Goal: Navigation & Orientation: Find specific page/section

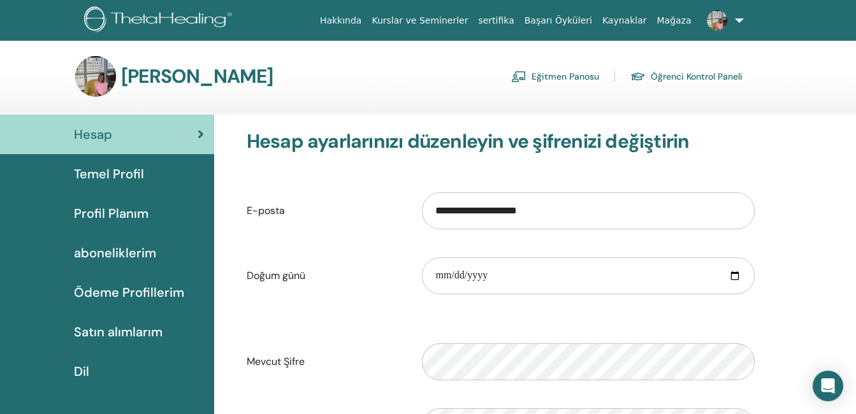
click at [119, 328] on span "Satın alımlarım" at bounding box center [118, 331] width 89 height 19
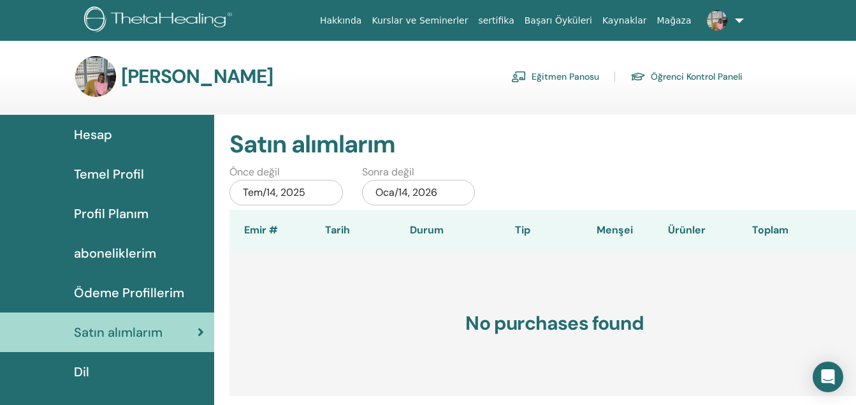
click at [109, 252] on span "aboneliklerim" at bounding box center [115, 252] width 82 height 19
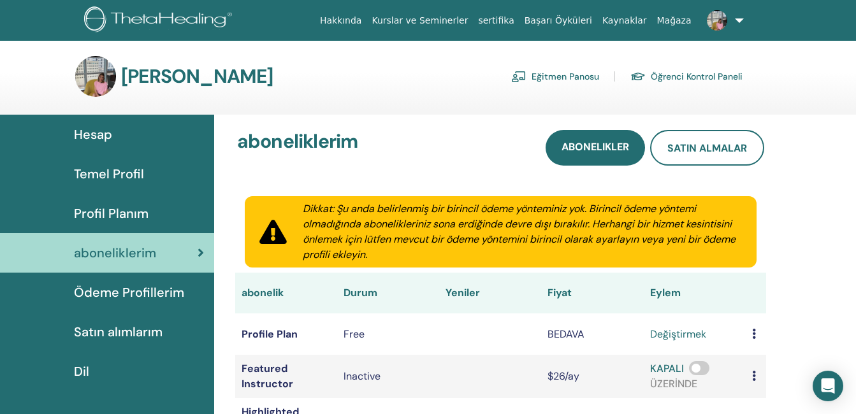
click at [553, 83] on link "Eğitmen Panosu" at bounding box center [555, 76] width 88 height 20
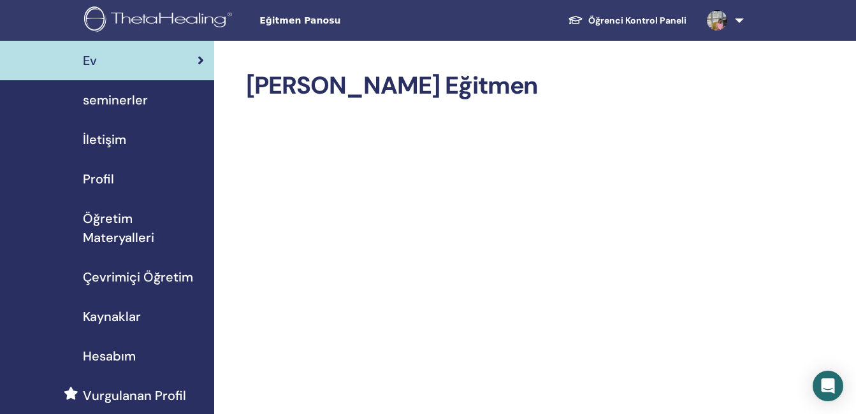
click at [93, 316] on span "Kaynaklar" at bounding box center [112, 316] width 58 height 19
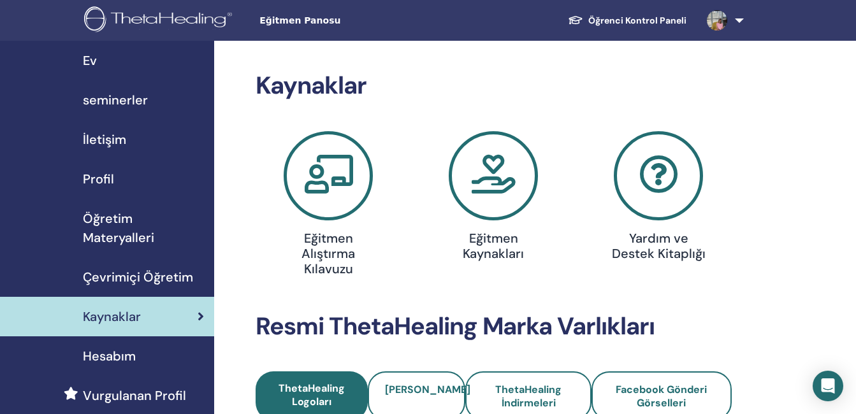
click at [308, 190] on icon at bounding box center [328, 175] width 89 height 89
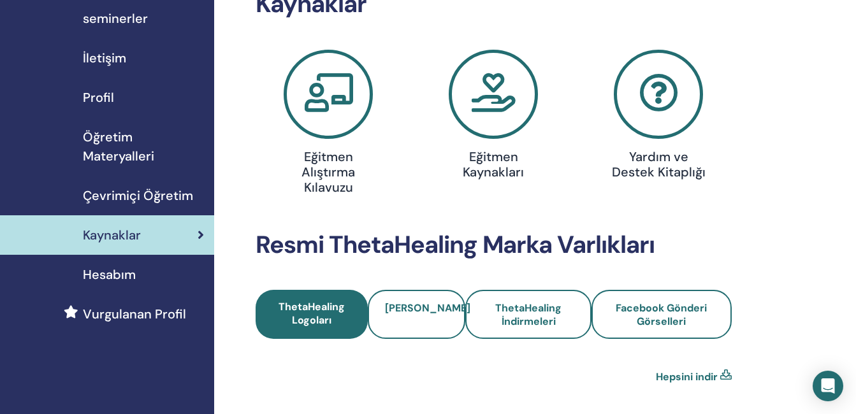
scroll to position [77, 0]
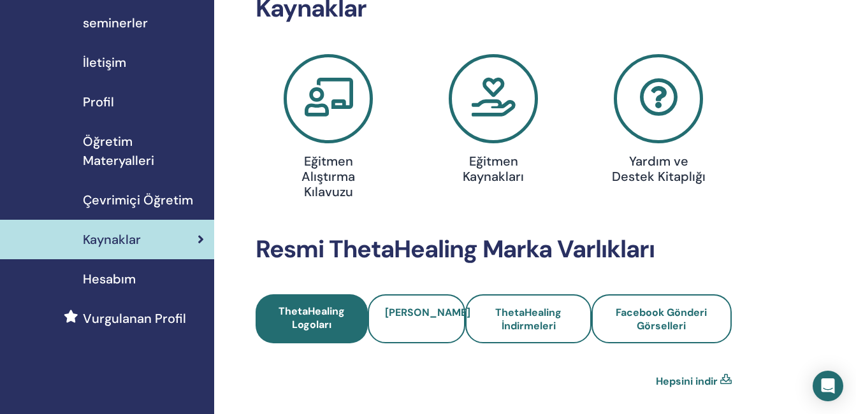
click at [656, 103] on icon at bounding box center [658, 98] width 89 height 89
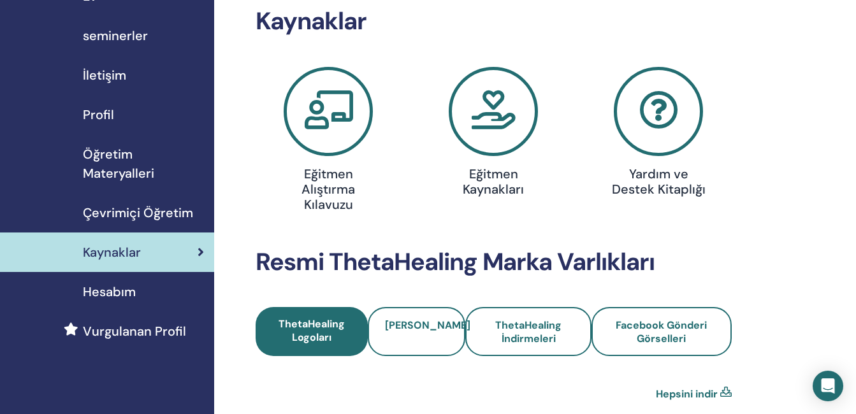
scroll to position [61, 0]
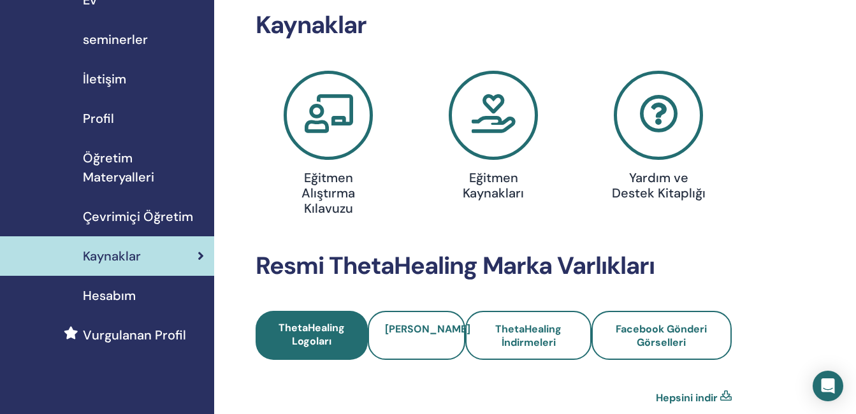
click at [103, 303] on span "Hesabım" at bounding box center [109, 295] width 53 height 19
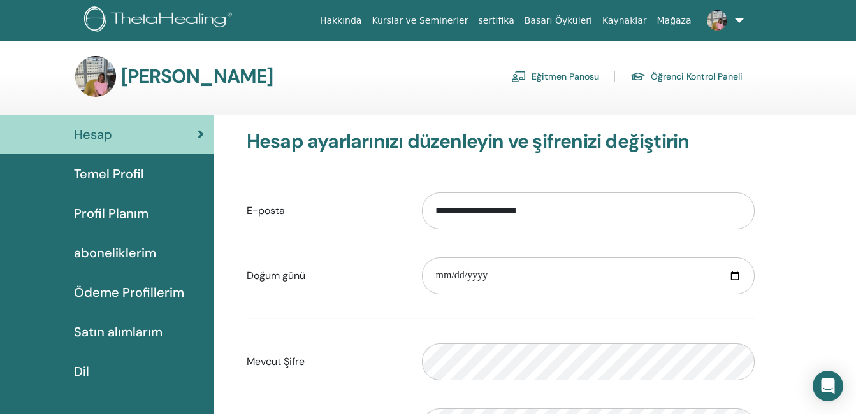
click at [94, 214] on span "Profil Planım" at bounding box center [111, 213] width 75 height 19
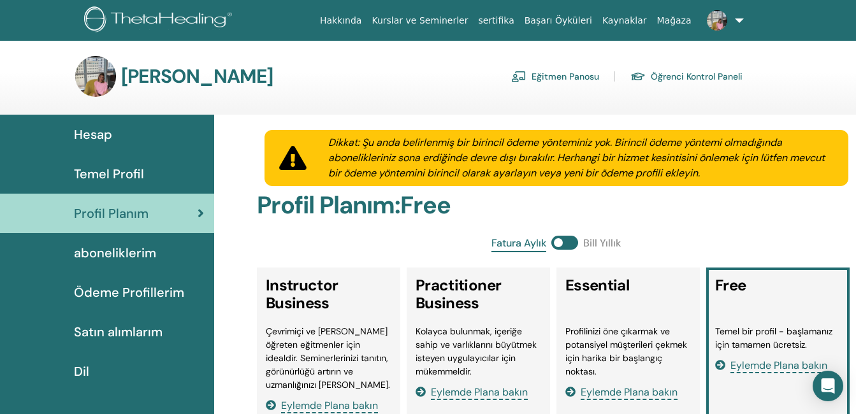
click at [102, 246] on span "aboneliklerim" at bounding box center [115, 252] width 82 height 19
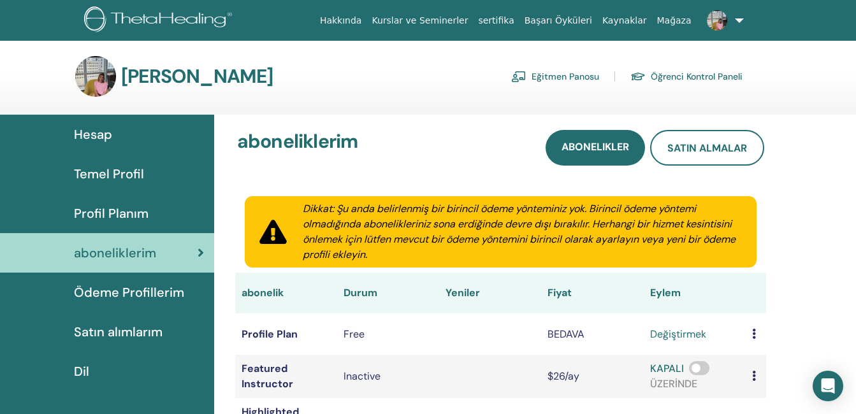
click at [127, 290] on span "Ödeme Profillerim" at bounding box center [129, 292] width 110 height 19
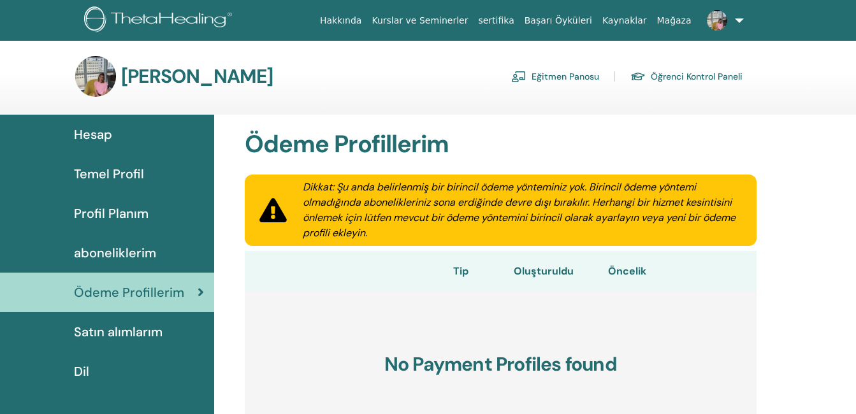
click at [572, 76] on link "Eğitmen Panosu" at bounding box center [555, 76] width 88 height 20
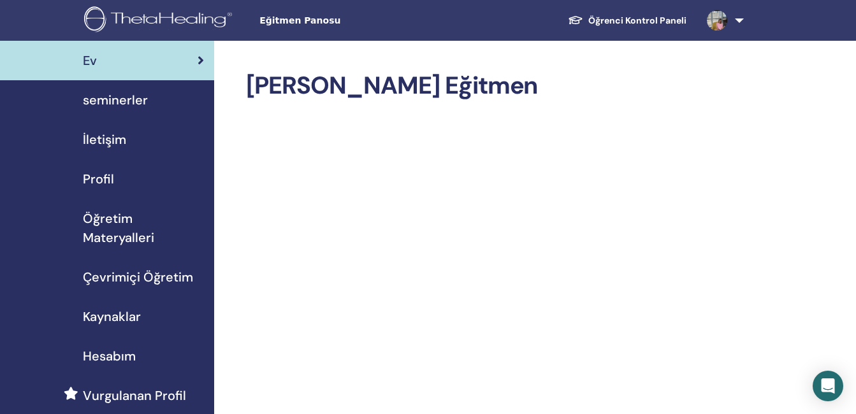
click at [92, 101] on span "seminerler" at bounding box center [115, 99] width 65 height 19
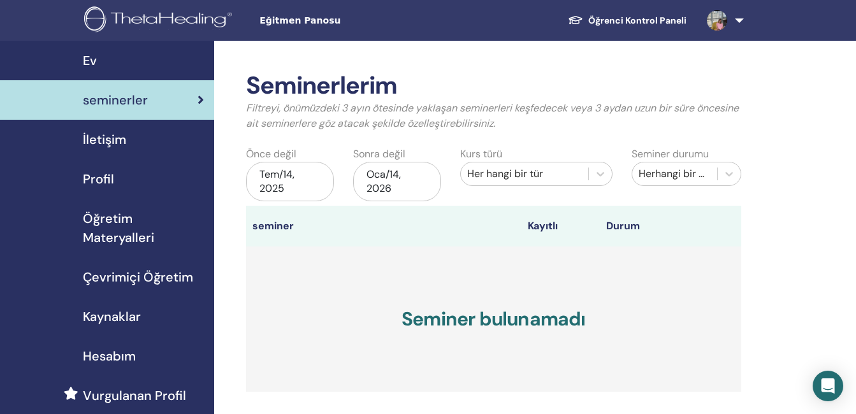
click at [89, 145] on span "İletişim" at bounding box center [104, 139] width 43 height 19
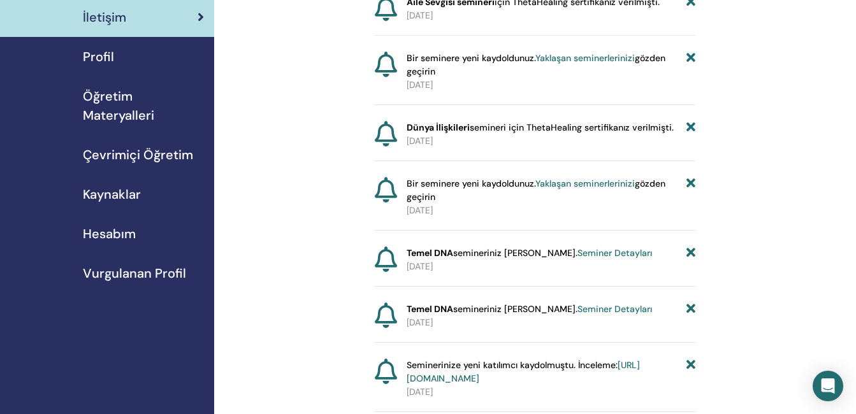
scroll to position [72, 0]
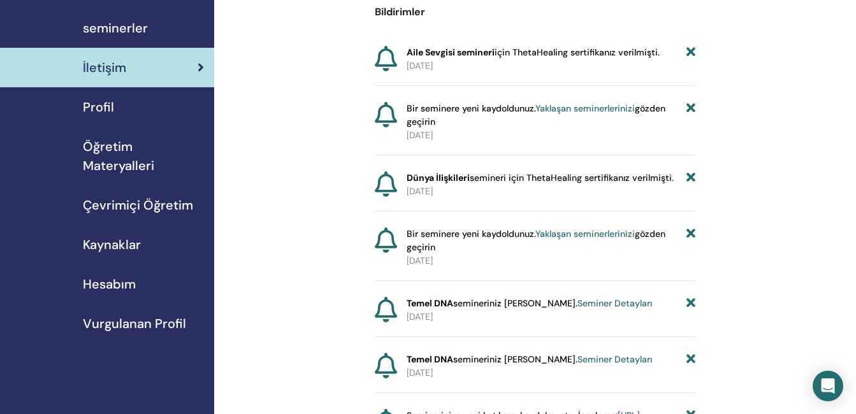
click at [122, 246] on span "Kaynaklar" at bounding box center [112, 244] width 58 height 19
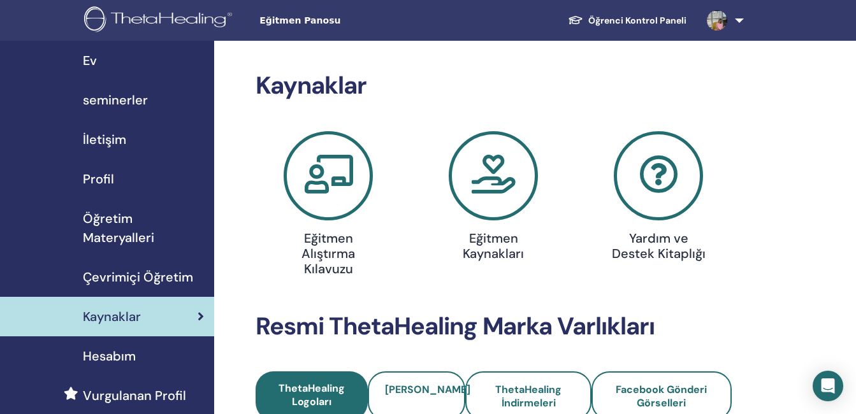
click at [167, 233] on span "Öğretim Materyalleri" at bounding box center [143, 228] width 121 height 38
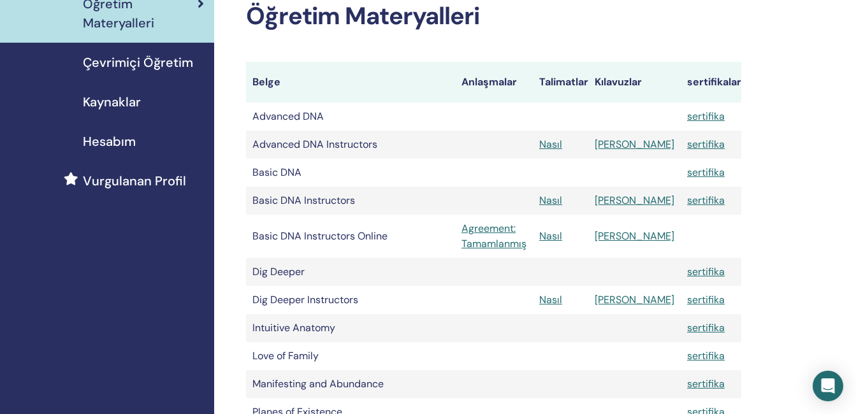
scroll to position [222, 0]
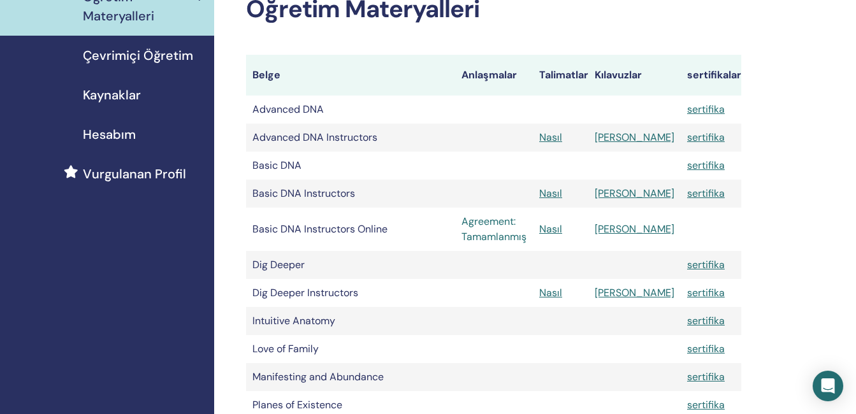
click at [508, 231] on link "Agreement: Tamamlanmış" at bounding box center [493, 229] width 65 height 31
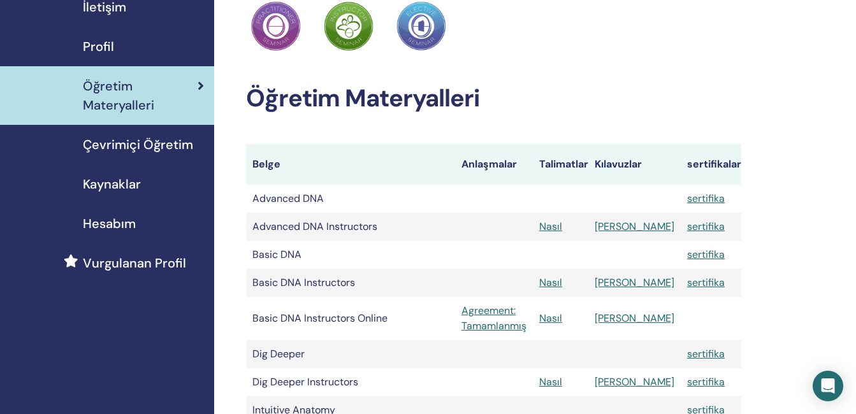
scroll to position [142, 0]
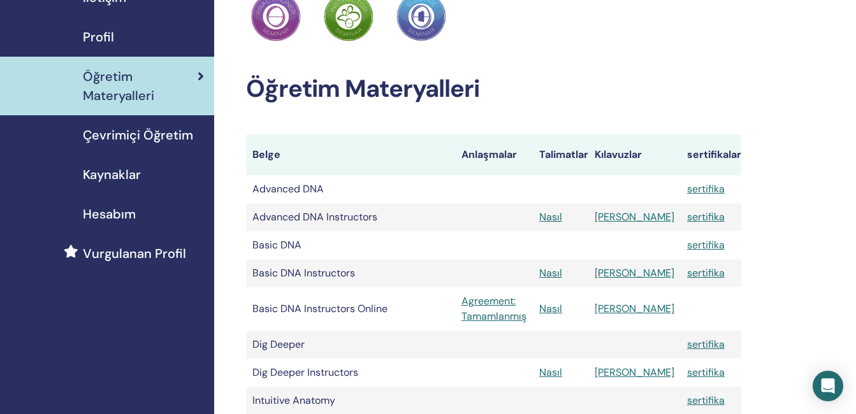
click at [140, 139] on span "Çevrimiçi Öğretim" at bounding box center [138, 135] width 110 height 19
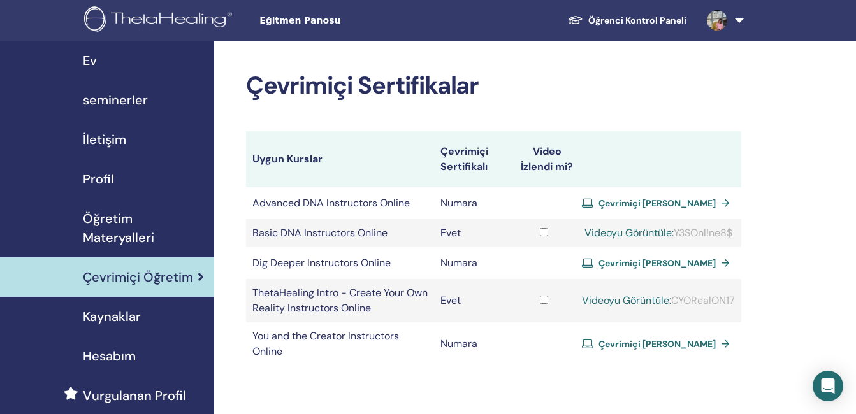
click at [106, 356] on span "Hesabım" at bounding box center [109, 356] width 53 height 19
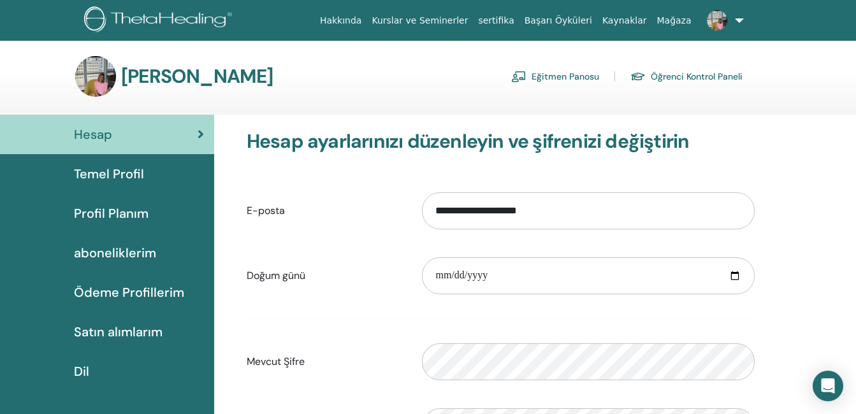
click at [619, 26] on link "Kaynaklar" at bounding box center [624, 21] width 55 height 24
